Goal: Task Accomplishment & Management: Manage account settings

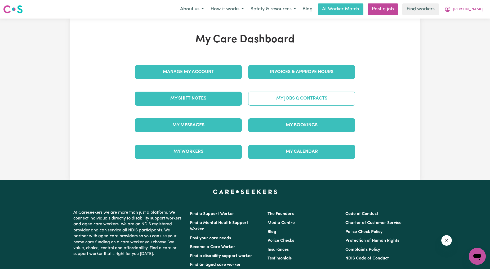
click at [304, 97] on link "My Jobs & Contracts" at bounding box center [301, 99] width 107 height 14
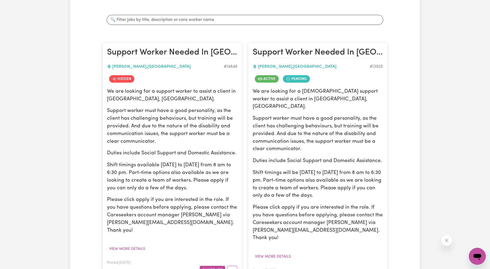
scroll to position [98, 0]
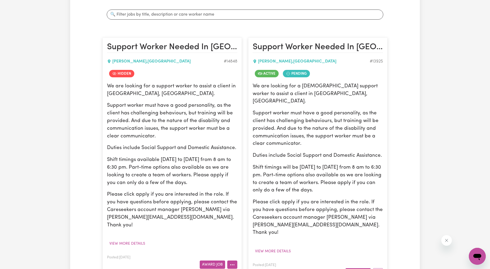
click at [231, 262] on icon "More options" at bounding box center [231, 264] width 5 height 5
click at [292, 119] on p "Support worker must have a good personality, as the client has challenging beha…" at bounding box center [318, 129] width 130 height 38
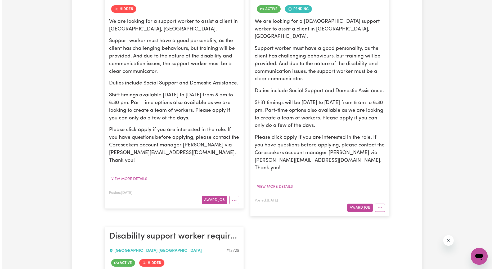
scroll to position [196, 0]
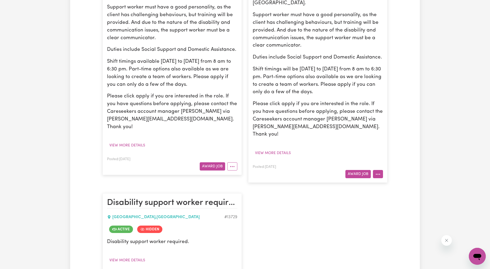
click at [379, 170] on button "More options" at bounding box center [378, 174] width 10 height 8
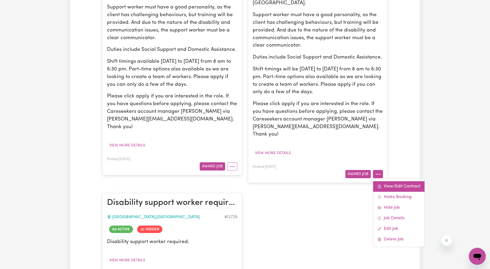
click at [382, 181] on link "View/Edit Contract" at bounding box center [398, 186] width 51 height 11
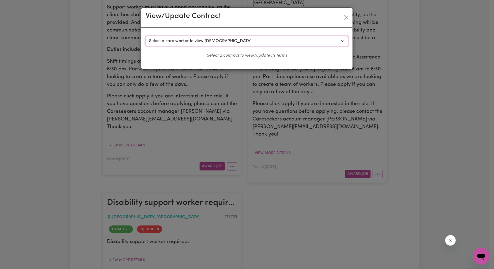
click at [262, 38] on select "Select a care worker to view [DEMOGRAPHIC_DATA] #10385 - [PERSON_NAME] (contrac…" at bounding box center [247, 41] width 203 height 10
drag, startPoint x: 318, startPoint y: 14, endPoint x: 322, endPoint y: 17, distance: 4.8
click at [318, 14] on div "View/Update Contract" at bounding box center [246, 18] width 211 height 20
click at [349, 13] on button "Close" at bounding box center [346, 17] width 8 height 8
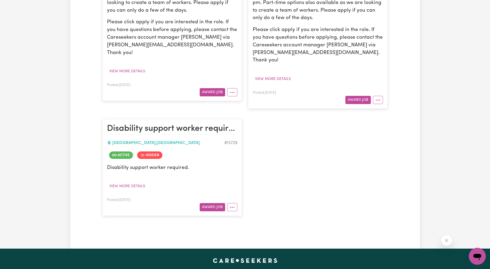
scroll to position [294, 0]
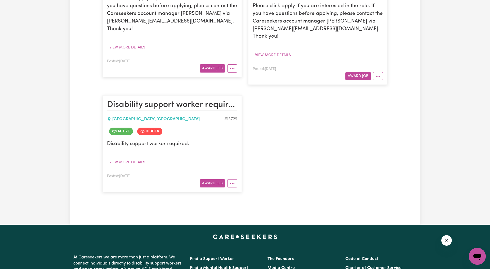
click at [233, 64] on button "More options" at bounding box center [232, 68] width 10 height 8
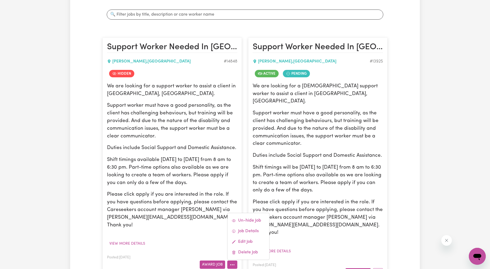
click at [216, 97] on p "We are looking for a support worker to assist a client in [GEOGRAPHIC_DATA], [G…" at bounding box center [172, 90] width 130 height 15
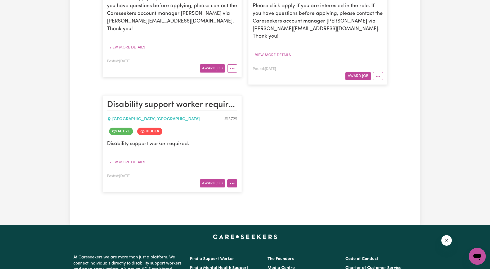
click at [229, 181] on icon "More options" at bounding box center [231, 183] width 5 height 5
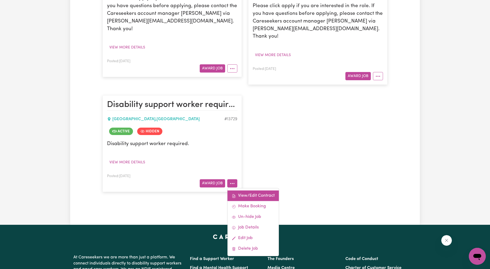
click at [236, 191] on link "View/Edit Contract" at bounding box center [252, 196] width 51 height 11
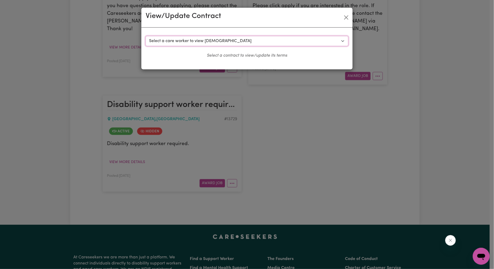
drag, startPoint x: 214, startPoint y: 37, endPoint x: 213, endPoint y: 42, distance: 4.7
click at [214, 37] on select "Select a care worker to view [DEMOGRAPHIC_DATA] #9893 - [PERSON_NAME] (contract…" at bounding box center [247, 41] width 203 height 10
click at [318, 142] on div "View/Update Contract Select a contract to view Select a care worker to view [DE…" at bounding box center [247, 134] width 494 height 269
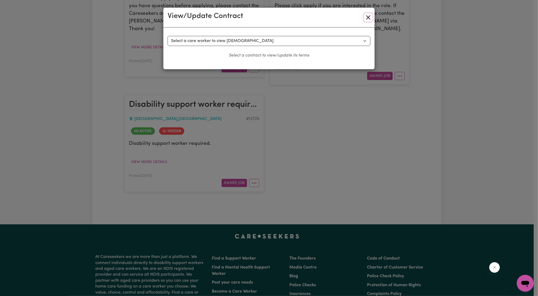
click at [368, 20] on button "Close" at bounding box center [368, 17] width 8 height 8
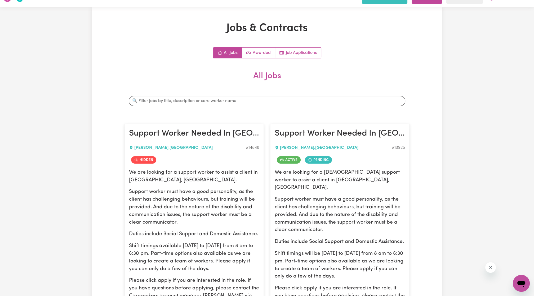
scroll to position [0, 0]
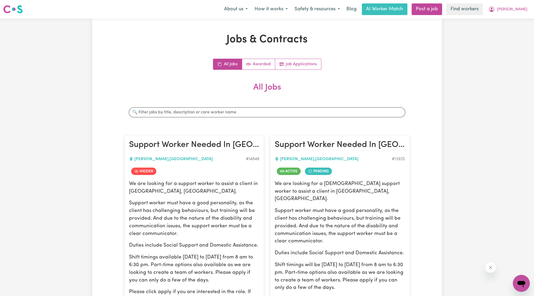
click at [489, 3] on div "Menu About us How it works Safety & resources Blog AI Worker Match Post a job F…" at bounding box center [267, 9] width 534 height 12
click at [489, 6] on button "[PERSON_NAME]" at bounding box center [508, 9] width 46 height 11
click at [489, 27] on link "Logout" at bounding box center [509, 30] width 42 height 10
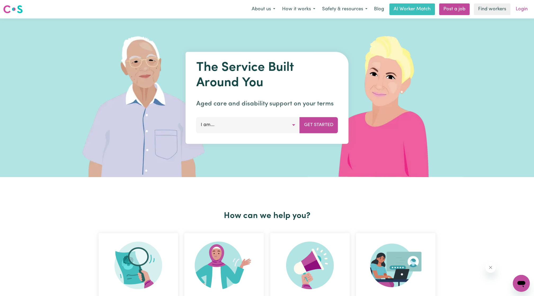
click at [489, 8] on link "Login" at bounding box center [521, 9] width 18 height 12
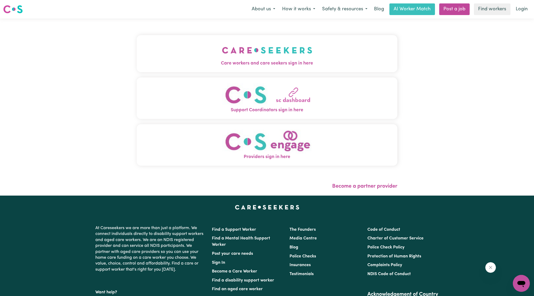
click at [286, 57] on img "Care workers and care seekers sign in here" at bounding box center [267, 50] width 90 height 20
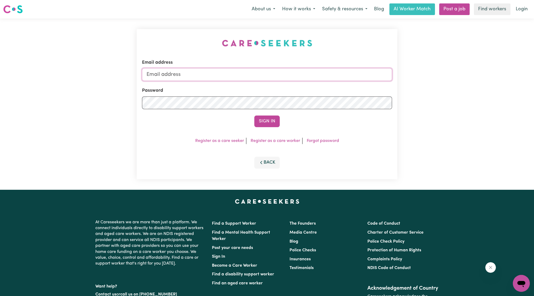
click at [317, 76] on input "Email address" at bounding box center [267, 74] width 250 height 13
drag, startPoint x: 173, startPoint y: 77, endPoint x: 286, endPoint y: 89, distance: 113.6
click at [286, 89] on form "Email address [EMAIL_ADDRESS][PERSON_NAME][DOMAIN_NAME] Password Sign In" at bounding box center [267, 93] width 250 height 68
type input "[EMAIL_ADDRESS][DOMAIN_NAME]"
click at [263, 122] on button "Sign In" at bounding box center [266, 122] width 25 height 12
